Goal: Book appointment/travel/reservation

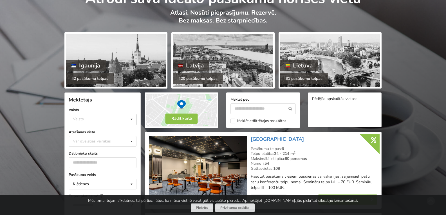
scroll to position [56, 0]
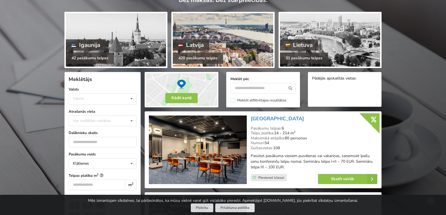
click at [208, 37] on div at bounding box center [223, 39] width 100 height 53
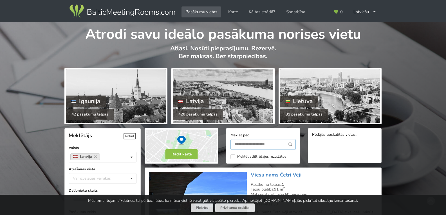
click at [259, 145] on input "text" at bounding box center [262, 144] width 65 height 11
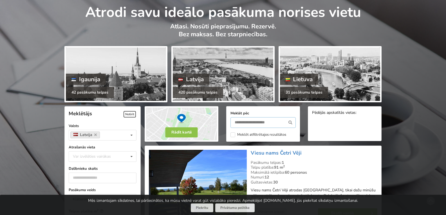
scroll to position [56, 0]
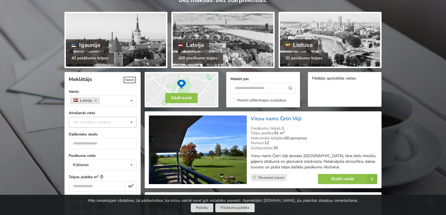
click at [87, 120] on div "Var izvēlēties vairākas" at bounding box center [97, 122] width 52 height 6
type input "***"
click at [81, 144] on div "Kuldīga" at bounding box center [102, 143] width 67 height 10
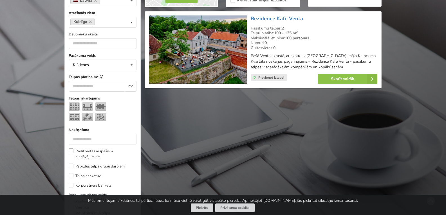
scroll to position [98, 0]
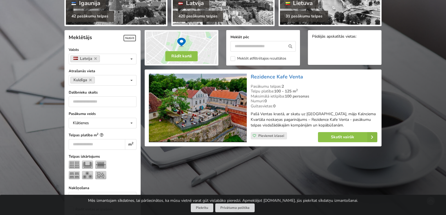
click at [208, 95] on img at bounding box center [198, 108] width 98 height 69
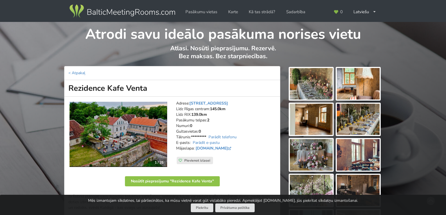
click at [311, 78] on img at bounding box center [311, 84] width 43 height 32
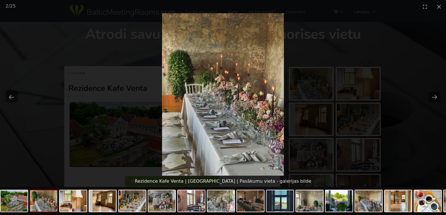
click at [356, 119] on picture at bounding box center [223, 94] width 446 height 163
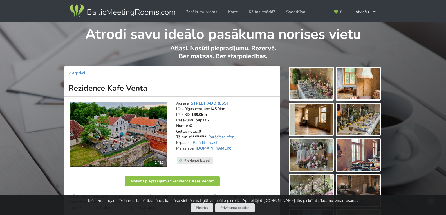
click at [353, 151] on img at bounding box center [358, 155] width 43 height 32
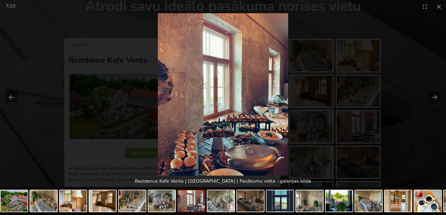
click at [359, 160] on picture at bounding box center [223, 94] width 446 height 163
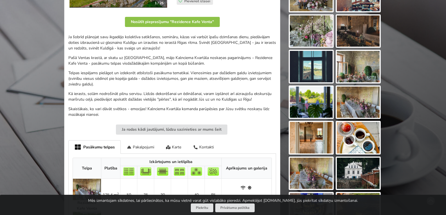
scroll to position [169, 0]
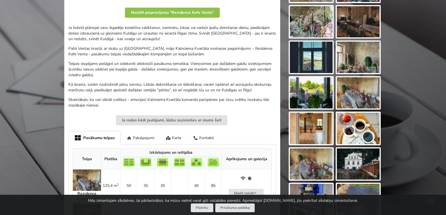
click at [358, 93] on img at bounding box center [358, 93] width 43 height 32
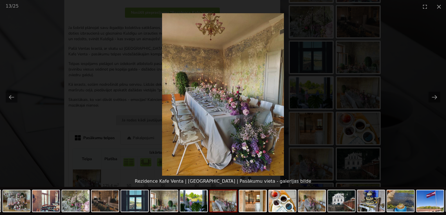
scroll to position [0, 0]
click at [400, 87] on picture at bounding box center [223, 94] width 446 height 163
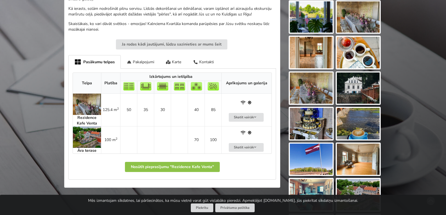
scroll to position [309, 0]
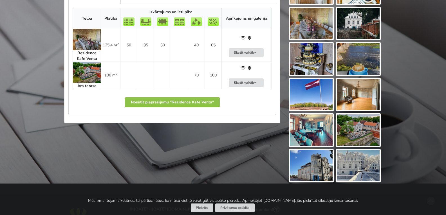
click at [360, 21] on img at bounding box center [358, 24] width 43 height 32
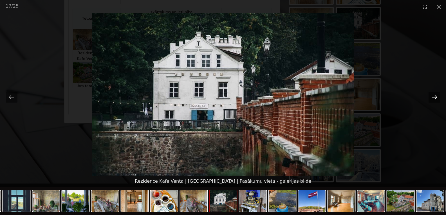
click at [435, 98] on button "Next slide" at bounding box center [434, 97] width 12 height 11
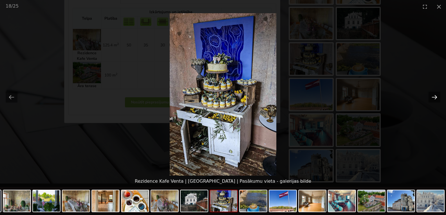
click at [435, 98] on button "Next slide" at bounding box center [434, 97] width 12 height 11
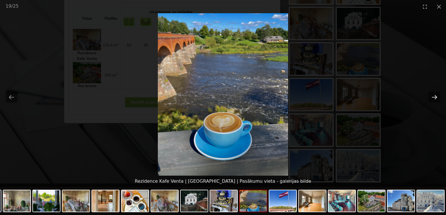
click at [435, 98] on button "Next slide" at bounding box center [434, 97] width 12 height 11
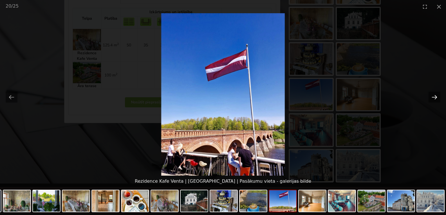
click at [435, 98] on button "Next slide" at bounding box center [434, 97] width 12 height 11
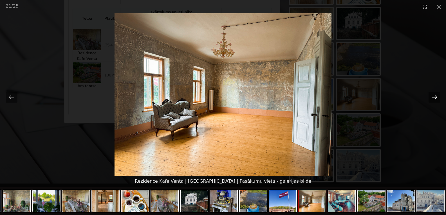
click at [435, 98] on button "Next slide" at bounding box center [434, 97] width 12 height 11
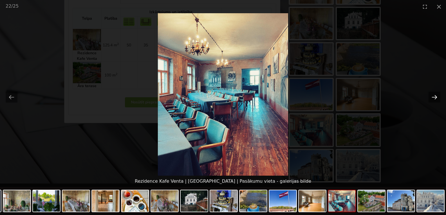
click at [435, 98] on button "Next slide" at bounding box center [434, 97] width 12 height 11
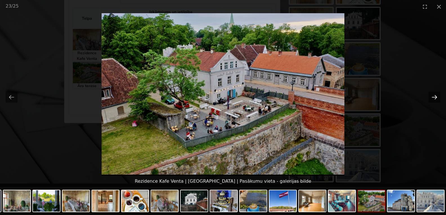
click at [435, 98] on button "Next slide" at bounding box center [434, 97] width 12 height 11
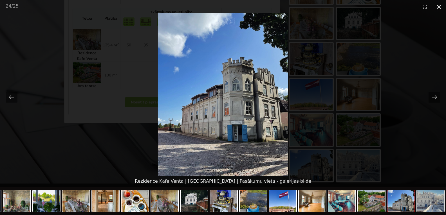
click at [441, 6] on button "Close gallery" at bounding box center [439, 6] width 14 height 13
